Goal: Information Seeking & Learning: Learn about a topic

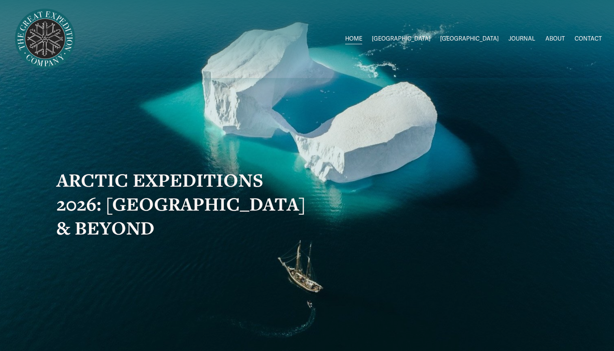
click at [481, 37] on span "[GEOGRAPHIC_DATA]" at bounding box center [469, 39] width 59 height 11
click at [0, 0] on span "Greenland W/Drew" at bounding box center [0, 0] width 0 height 0
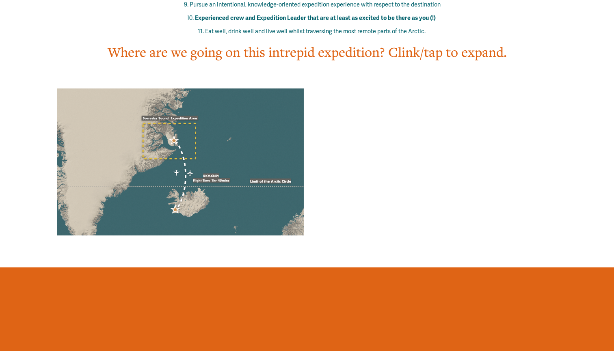
scroll to position [588, 0]
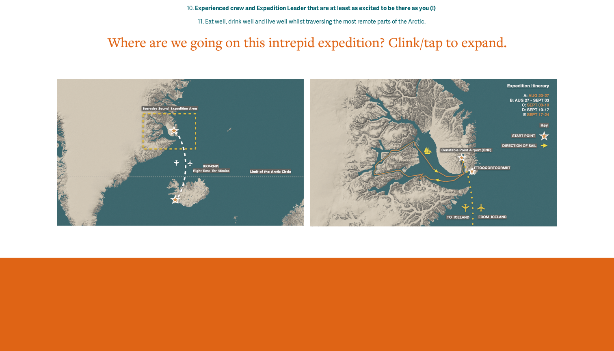
click at [387, 119] on div at bounding box center [433, 153] width 247 height 148
click at [418, 33] on span "Where are we going on this intrepid expedition? Clink/tap to expand." at bounding box center [307, 41] width 399 height 17
click at [231, 112] on div at bounding box center [181, 153] width 248 height 148
click at [291, 147] on div at bounding box center [181, 153] width 248 height 148
click at [362, 113] on div at bounding box center [433, 153] width 247 height 148
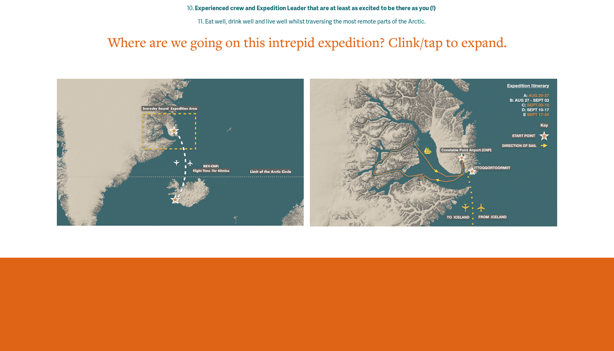
click at [362, 113] on div at bounding box center [433, 153] width 247 height 148
click at [207, 124] on div at bounding box center [181, 153] width 248 height 148
click at [438, 124] on div at bounding box center [433, 153] width 247 height 148
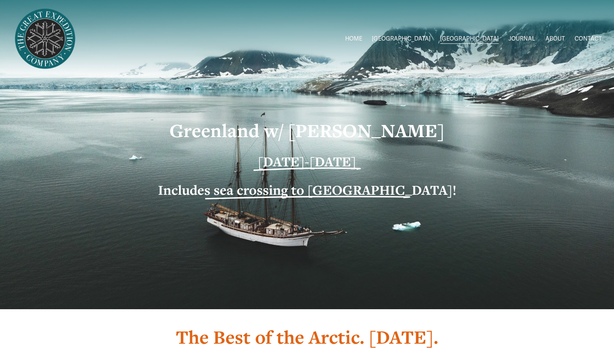
scroll to position [0, 0]
